Goal: Information Seeking & Learning: Check status

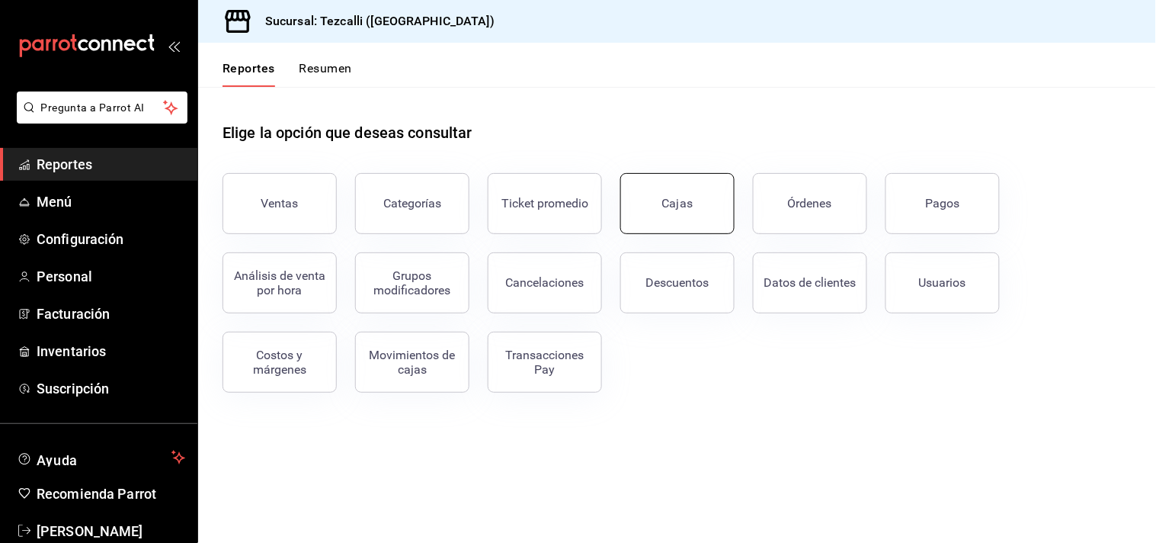
click at [719, 203] on link "Cajas" at bounding box center [677, 203] width 114 height 61
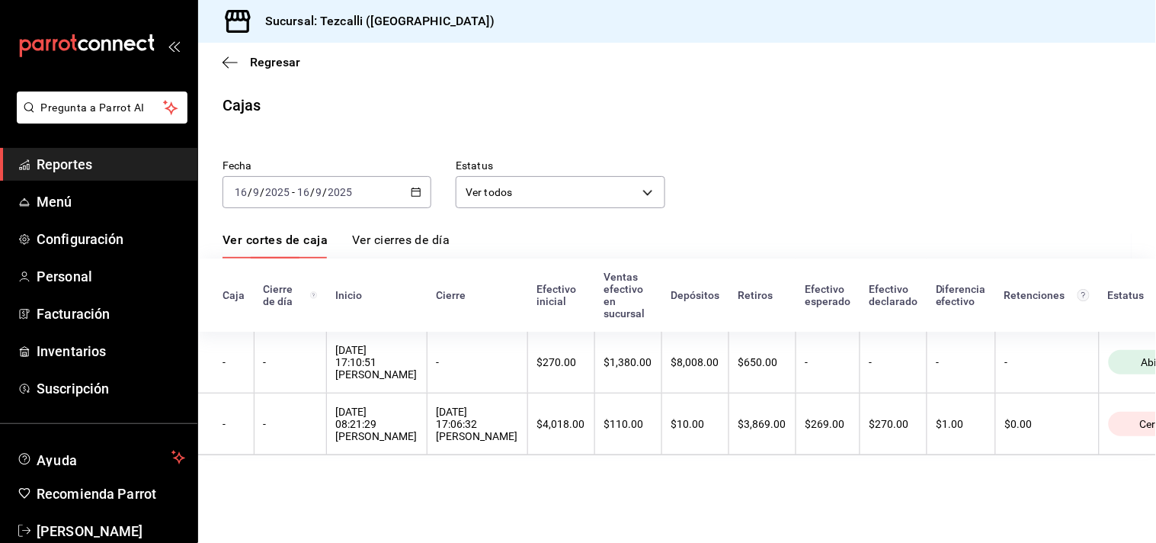
click at [370, 203] on div "[DATE] [DATE] - [DATE] [DATE]" at bounding box center [327, 192] width 209 height 32
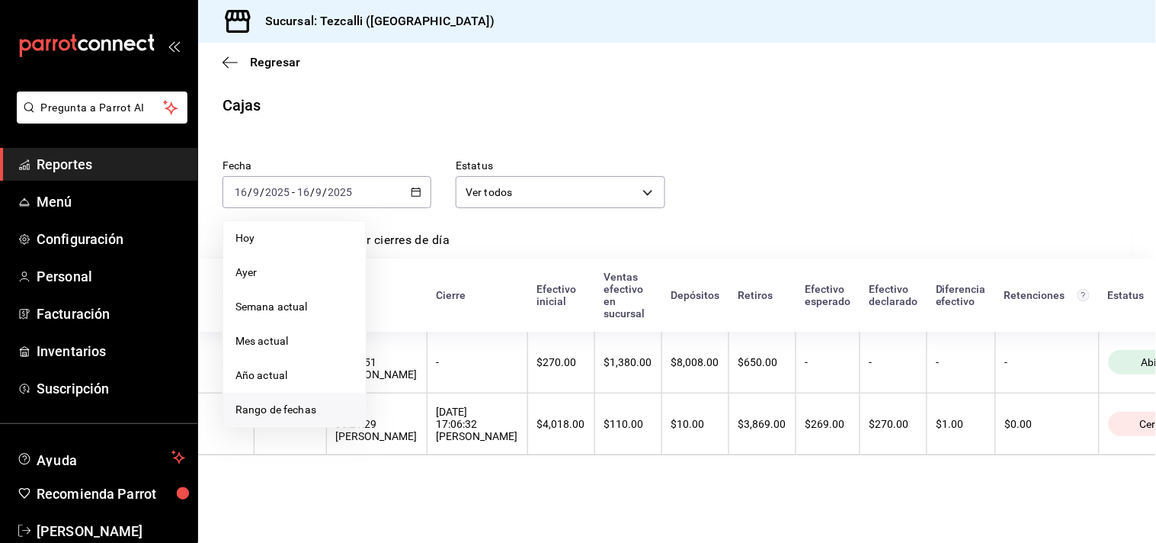
click at [330, 420] on li "Rango de fechas" at bounding box center [294, 409] width 143 height 34
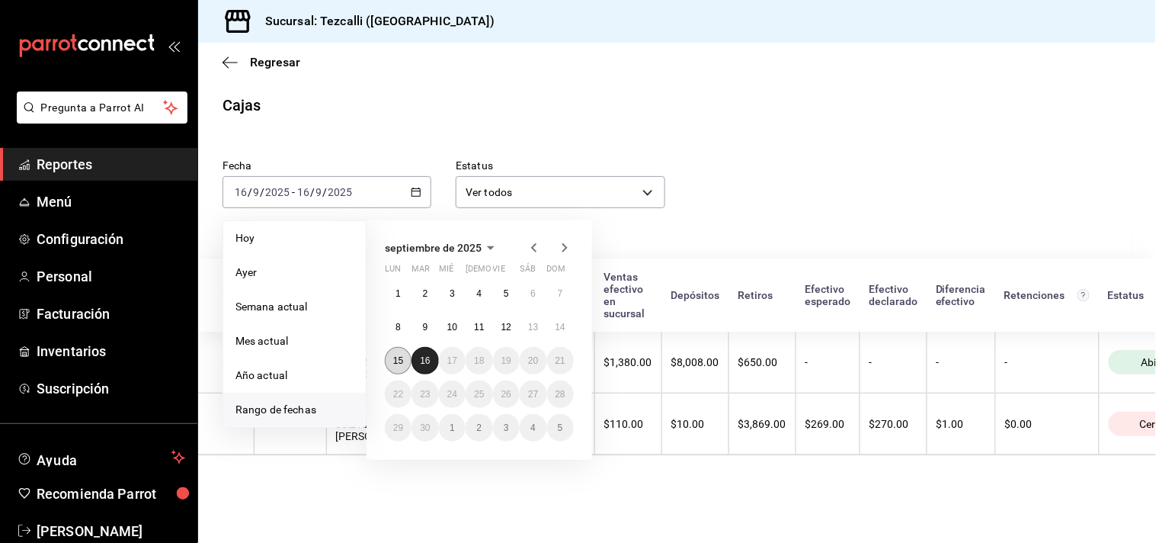
drag, startPoint x: 427, startPoint y: 354, endPoint x: 397, endPoint y: 360, distance: 30.3
click at [425, 354] on button "16" at bounding box center [424, 360] width 27 height 27
click at [397, 360] on abbr "15" at bounding box center [398, 360] width 10 height 11
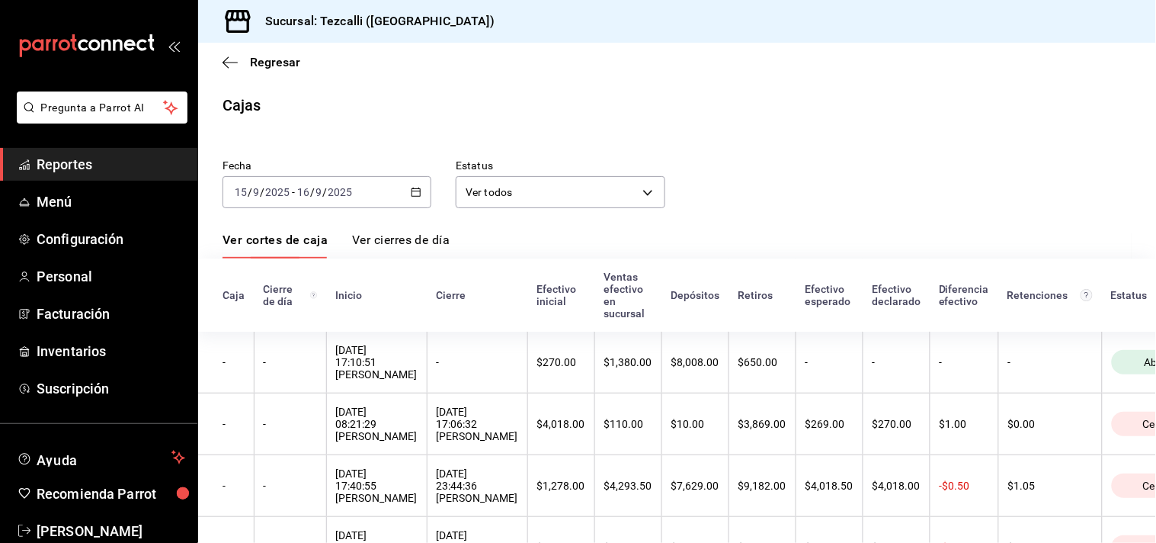
click at [355, 193] on div "[DATE] [DATE] - [DATE] [DATE]" at bounding box center [327, 192] width 209 height 32
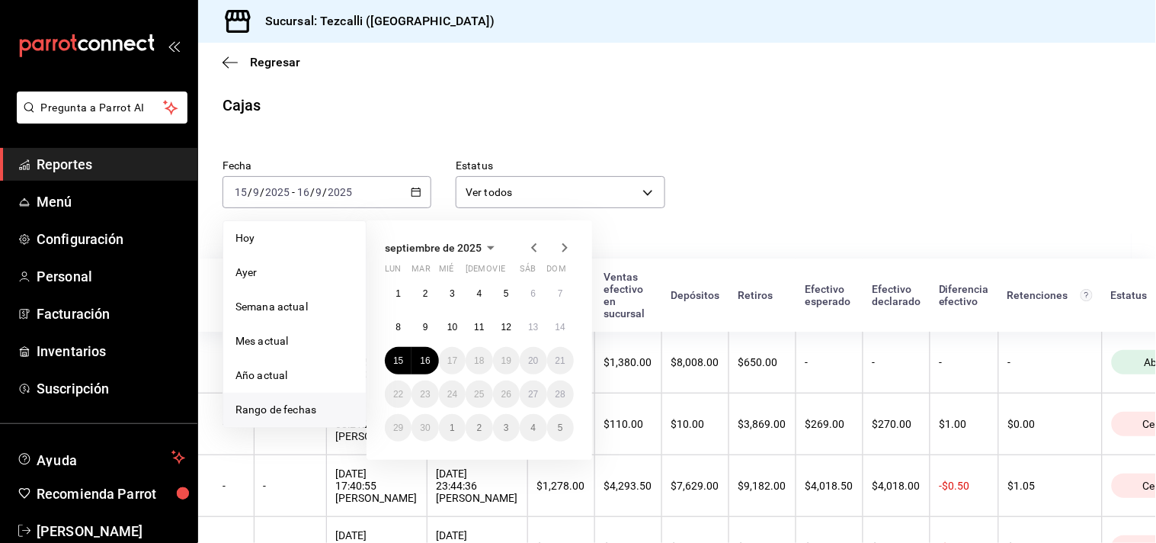
click at [390, 373] on div "1 2 3 4 5 6 7 8 9 10 11 12 13 14 15 16 17 18 19 20 21 22 23 24 25 26 27 28 29 3…" at bounding box center [479, 361] width 189 height 162
click at [392, 362] on button "15" at bounding box center [398, 360] width 27 height 27
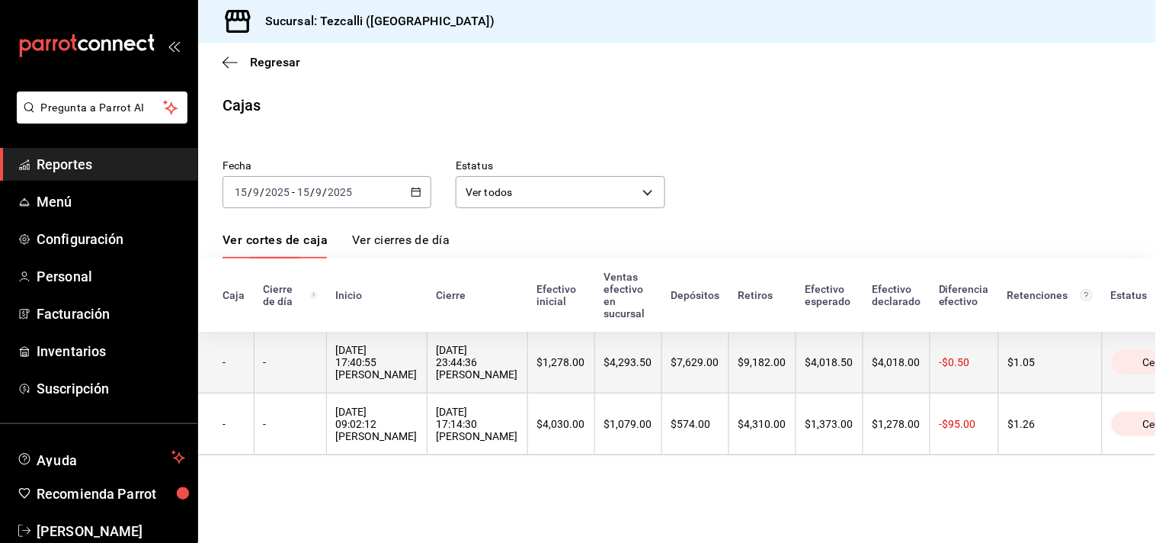
click at [909, 383] on th "$4,018.00" at bounding box center [896, 362] width 67 height 62
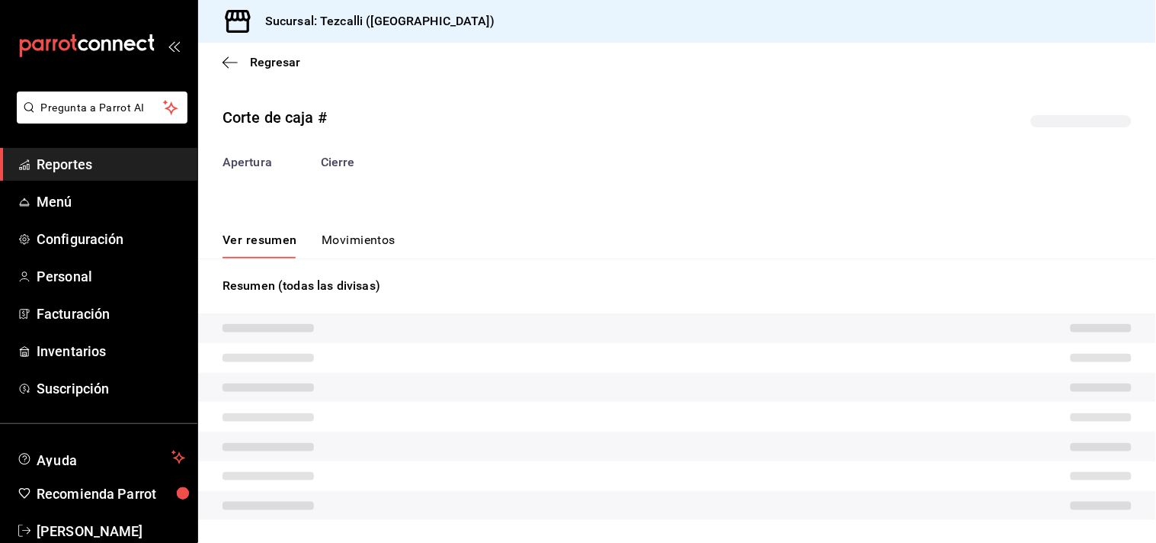
click at [325, 244] on button "Movimientos" at bounding box center [359, 245] width 74 height 26
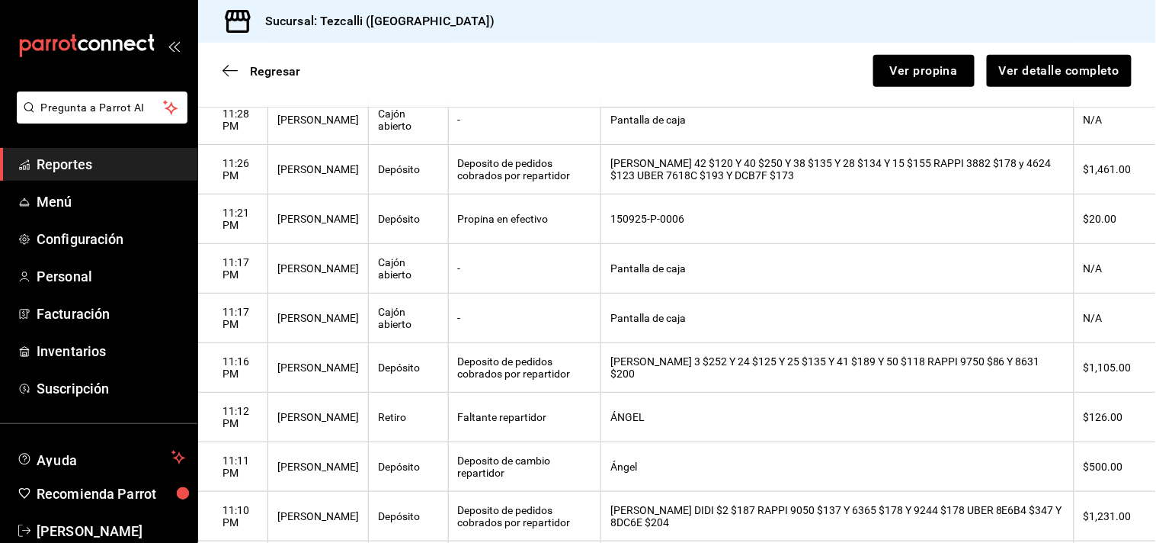
scroll to position [677, 0]
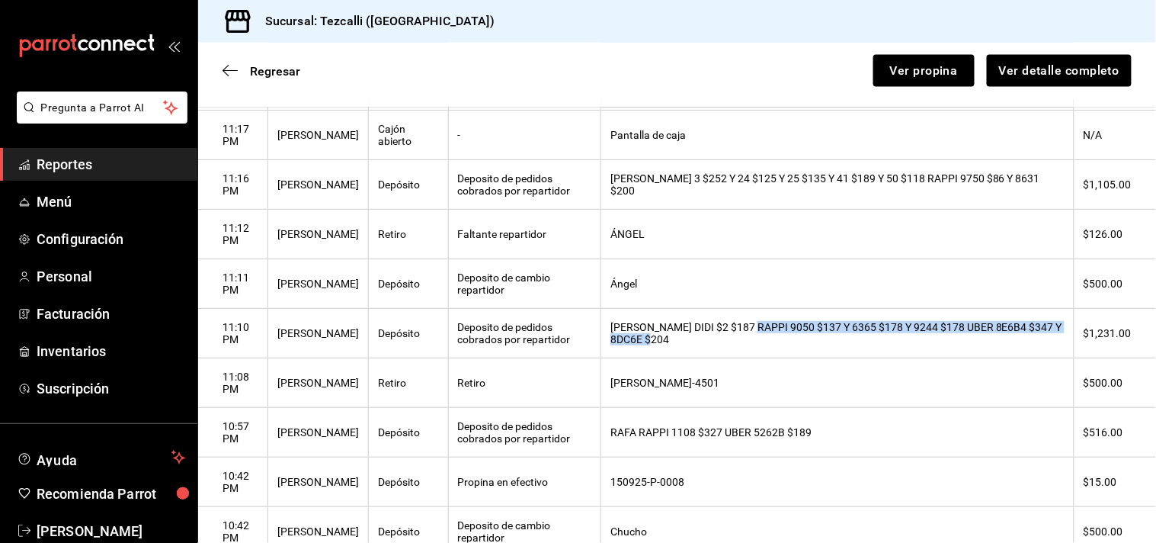
drag, startPoint x: 779, startPoint y: 344, endPoint x: 812, endPoint y: 359, distance: 35.8
click at [812, 358] on th "[PERSON_NAME] DIDI $2 $187 RAPPI 9050 $137 Y 6365 $178 Y 9244 $178 UBER 8E6B4 $…" at bounding box center [837, 334] width 473 height 50
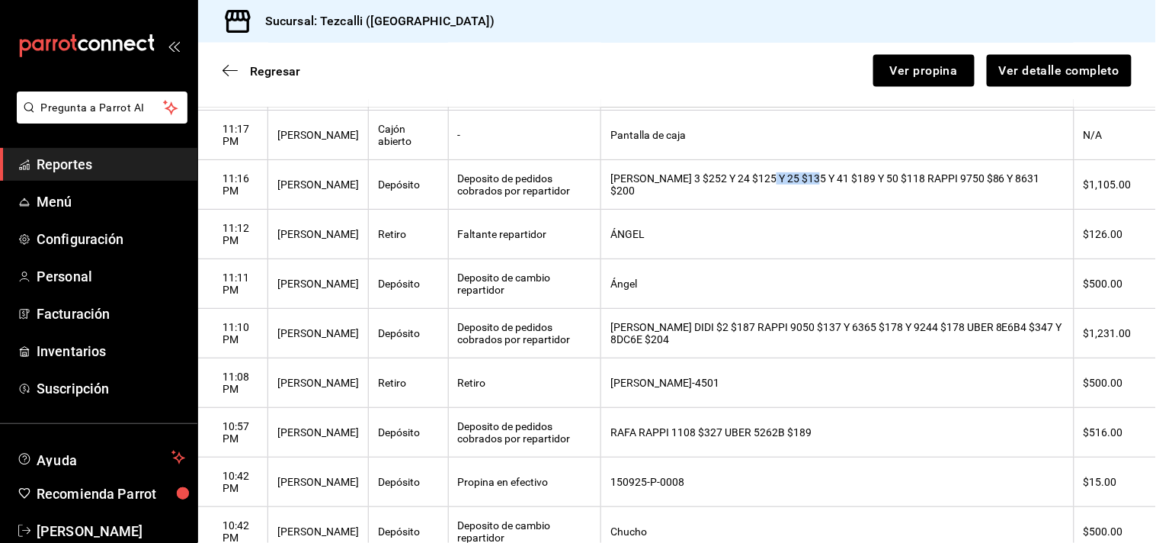
drag, startPoint x: 793, startPoint y: 188, endPoint x: 841, endPoint y: 193, distance: 49.0
click at [841, 193] on th "[PERSON_NAME] 3 $252 Y 24 $125 Y 25 $135 Y 41 $189 Y 50 $118 RAPPI 9750 $86 Y 8…" at bounding box center [837, 185] width 473 height 50
click at [843, 194] on th "[PERSON_NAME] 3 $252 Y 24 $125 Y 25 $135 Y 41 $189 Y 50 $118 RAPPI 9750 $86 Y 8…" at bounding box center [837, 185] width 473 height 50
drag, startPoint x: 843, startPoint y: 194, endPoint x: 795, endPoint y: 184, distance: 49.0
click at [795, 184] on th "[PERSON_NAME] 3 $252 Y 24 $125 Y 25 $135 Y 41 $189 Y 50 $118 RAPPI 9750 $86 Y 8…" at bounding box center [837, 185] width 473 height 50
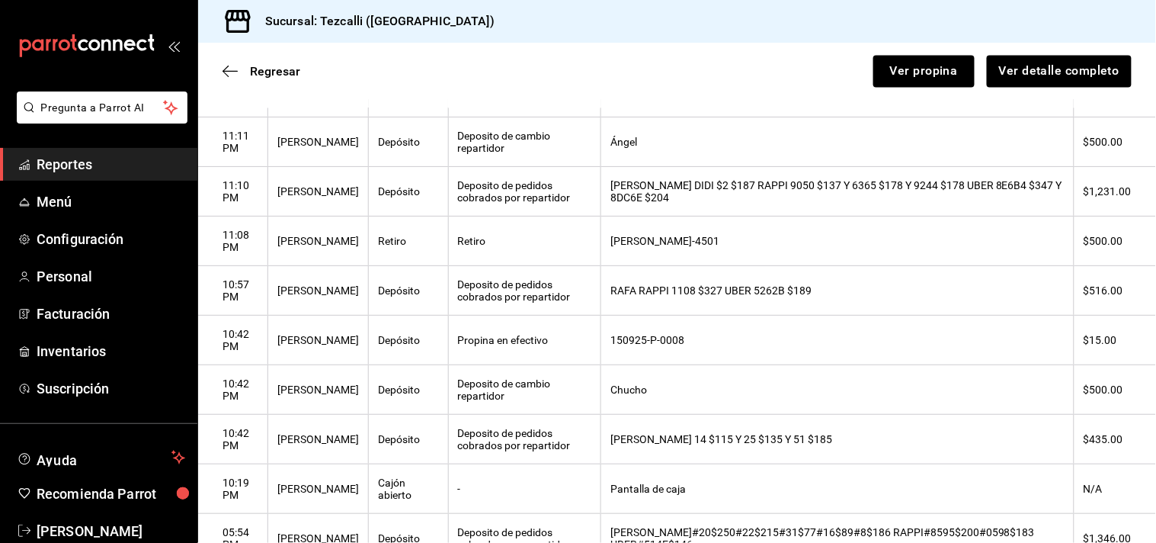
scroll to position [565, 0]
